Goal: Find specific page/section: Find specific page/section

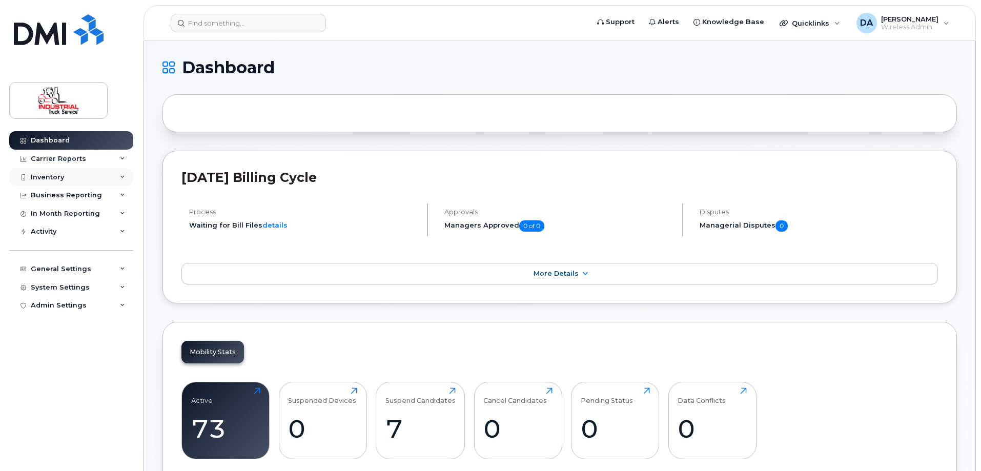
click at [57, 175] on div "Inventory" at bounding box center [47, 177] width 33 height 8
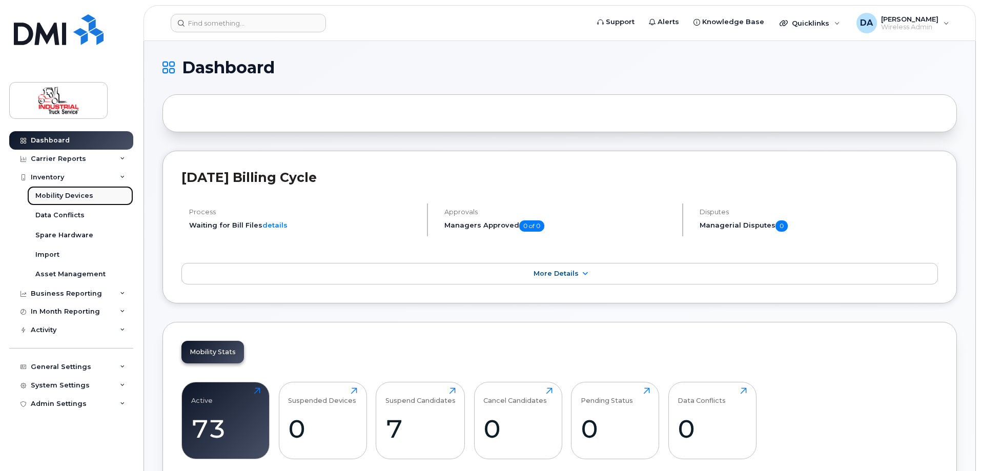
click at [59, 193] on div "Mobility Devices" at bounding box center [64, 195] width 58 height 9
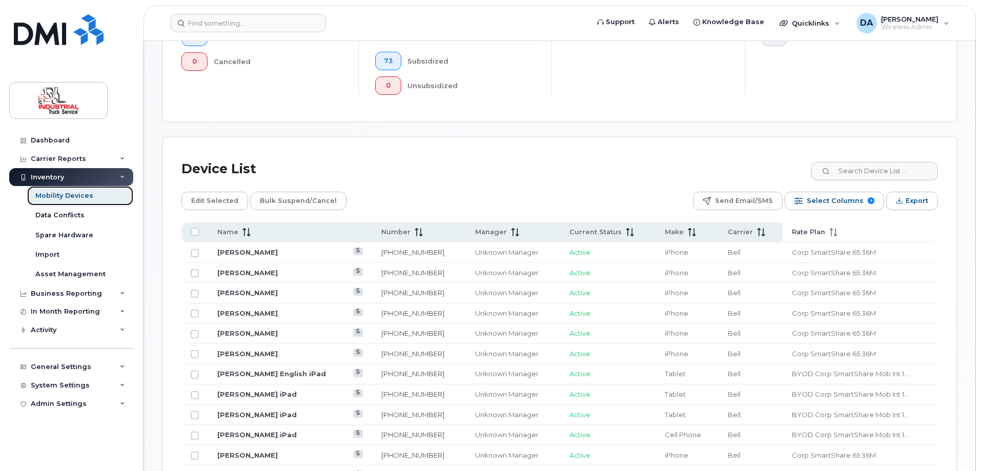
scroll to position [359, 0]
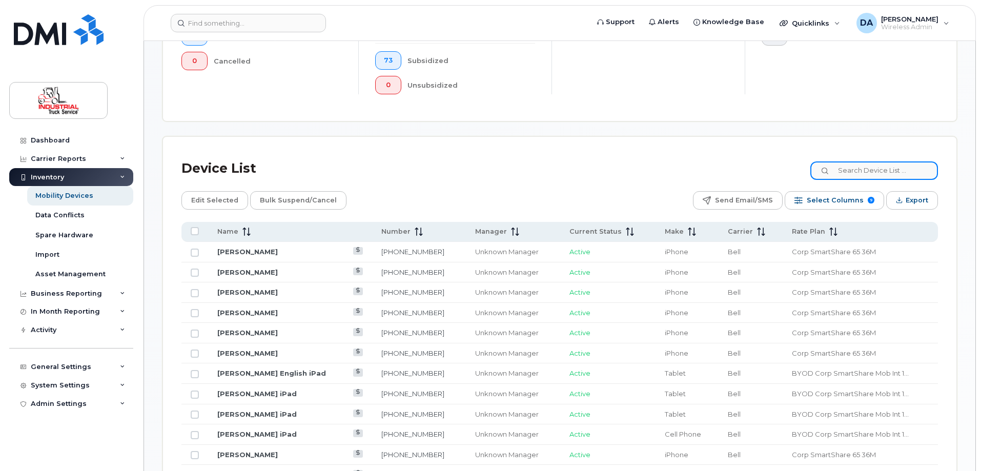
click at [884, 162] on input at bounding box center [875, 171] width 128 height 18
paste input "A2111"
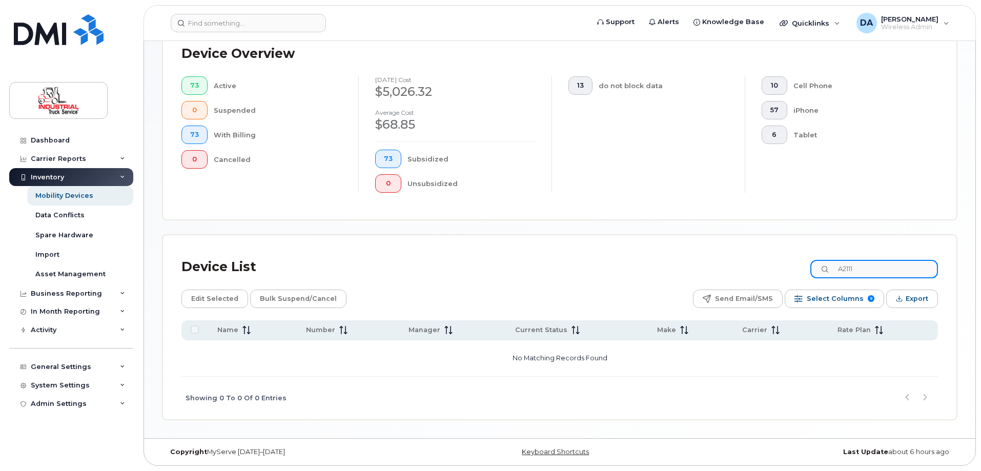
scroll to position [252, 0]
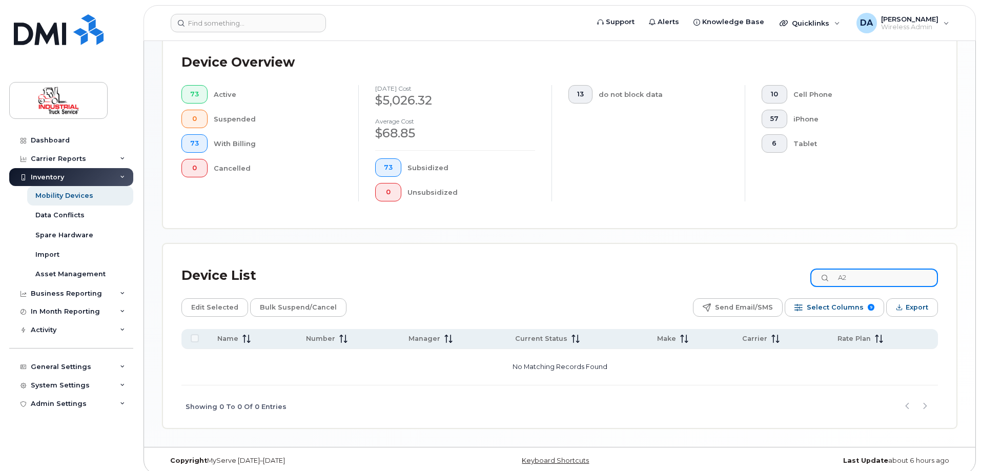
type input "A"
type input "35680"
click at [64, 200] on div "Mobility Devices" at bounding box center [64, 195] width 58 height 9
click at [861, 300] on span "Select Columns" at bounding box center [835, 307] width 57 height 15
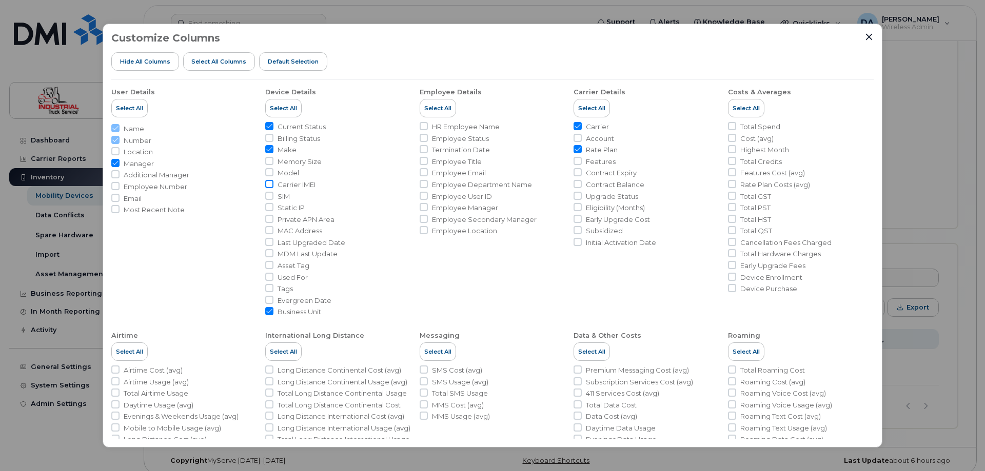
click at [269, 184] on input "Carrier IMEI" at bounding box center [269, 184] width 8 height 8
checkbox input "true"
click at [864, 36] on div "Customize Columns Hide All Columns Select all Columns Default Selection" at bounding box center [493, 55] width 762 height 47
click at [869, 38] on icon "Close" at bounding box center [870, 37] width 7 height 7
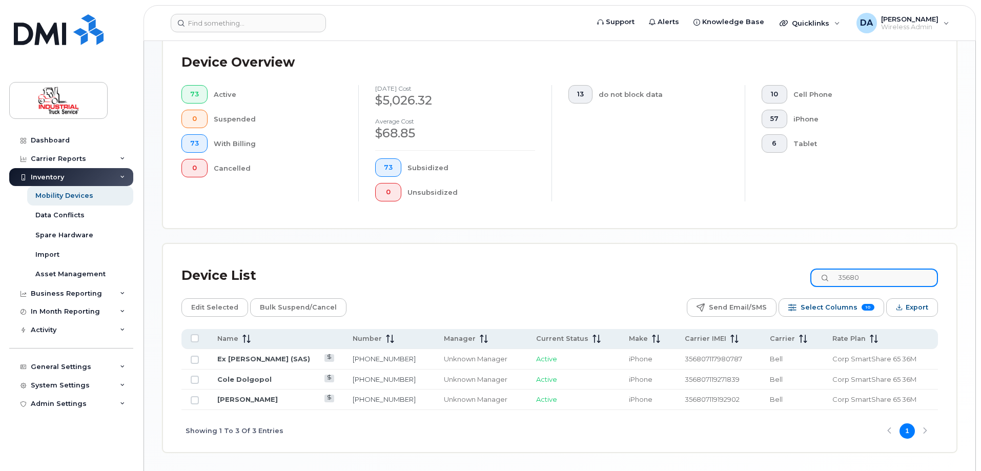
drag, startPoint x: 879, startPoint y: 270, endPoint x: 805, endPoint y: 267, distance: 74.4
click at [805, 267] on div "Device List 35680" at bounding box center [560, 276] width 757 height 27
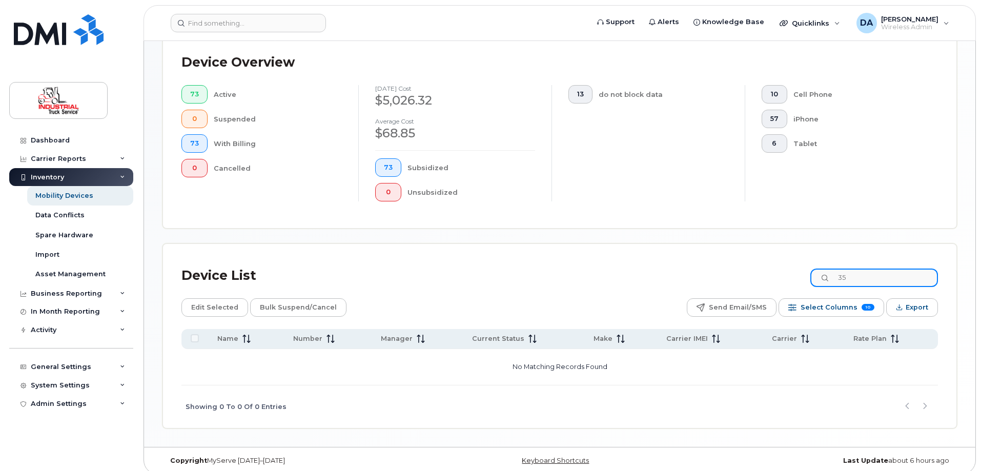
type input "3"
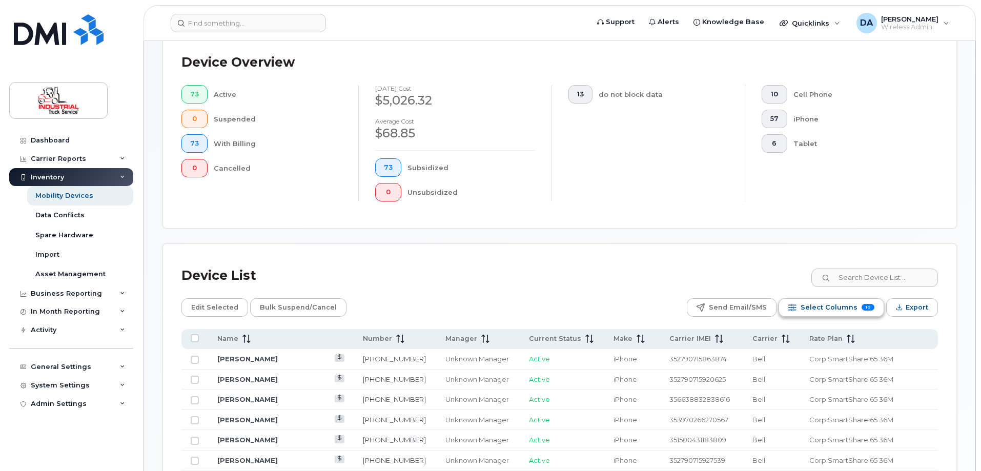
click at [824, 300] on span "Select Columns" at bounding box center [829, 307] width 57 height 15
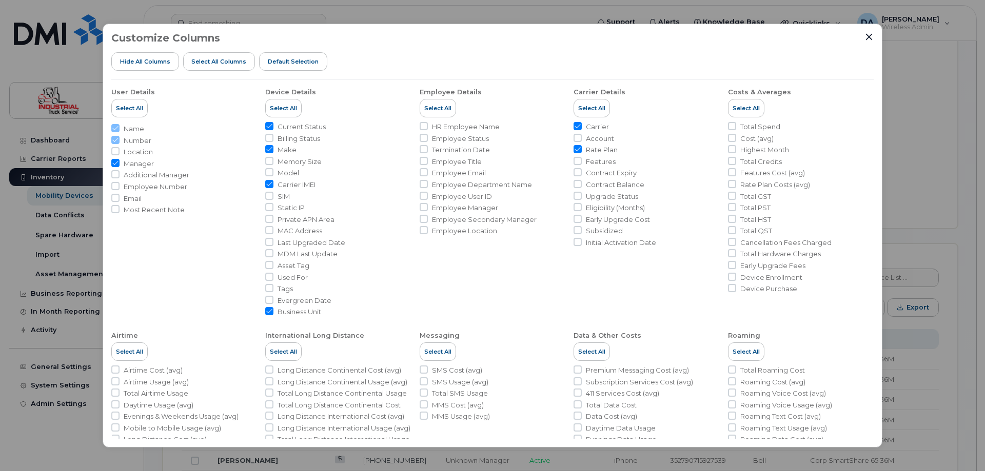
click at [267, 184] on input "Carrier IMEI" at bounding box center [269, 184] width 8 height 8
click at [270, 184] on input "Carrier IMEI" at bounding box center [269, 184] width 8 height 8
checkbox input "true"
click at [867, 35] on icon "Close" at bounding box center [869, 37] width 7 height 7
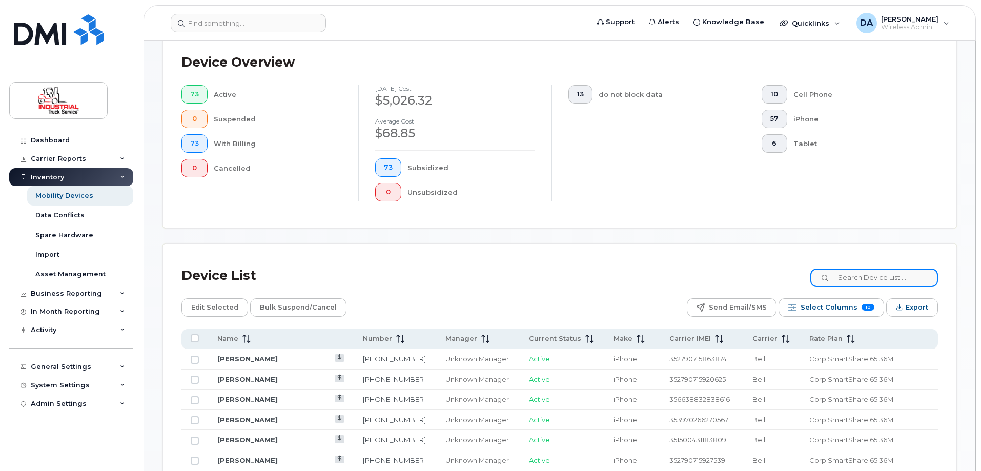
click at [863, 269] on input at bounding box center [875, 278] width 128 height 18
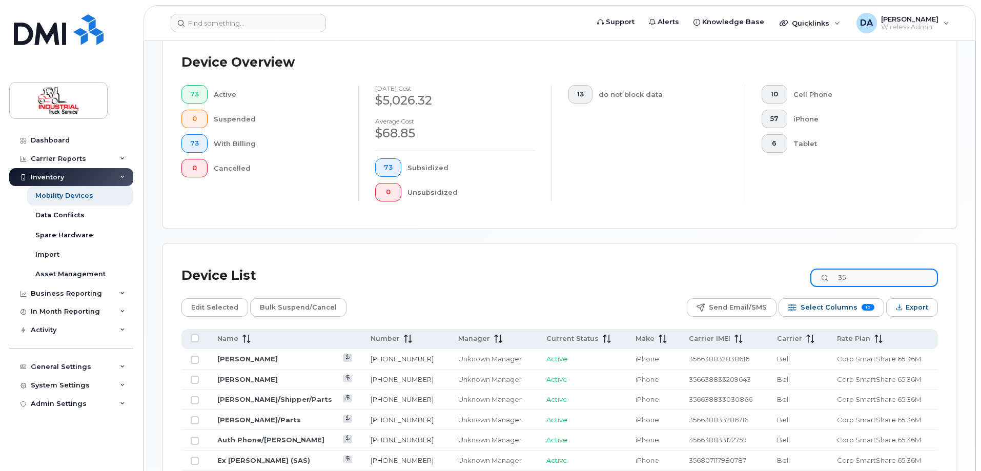
type input "3"
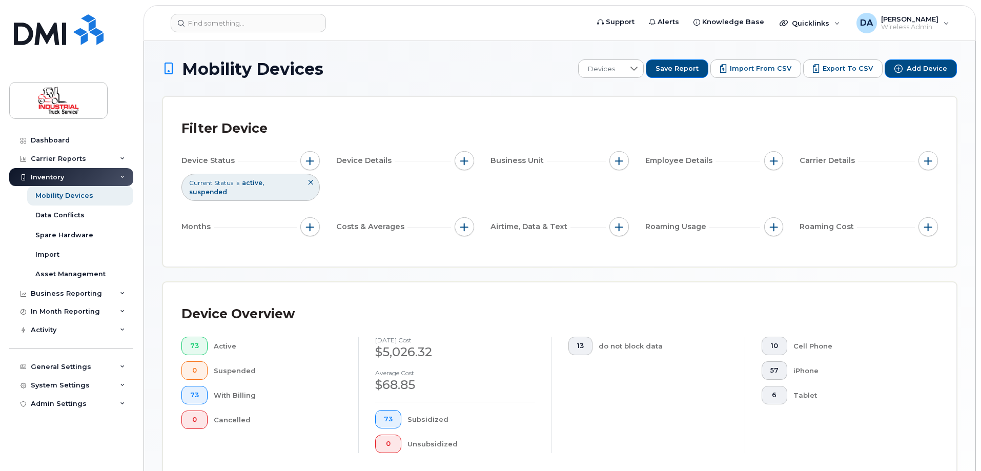
type input "356805"
